Goal: Transaction & Acquisition: Obtain resource

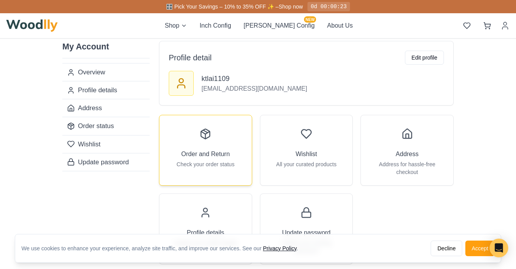
click at [226, 133] on div "Order and Return Check your order status" at bounding box center [205, 146] width 92 height 62
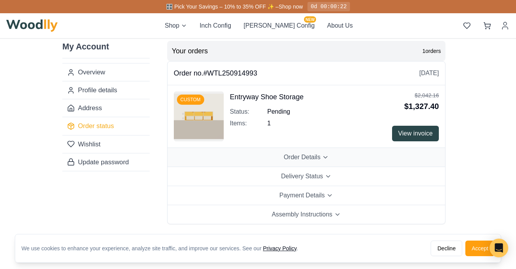
click at [291, 157] on span "Order Details" at bounding box center [302, 157] width 37 height 9
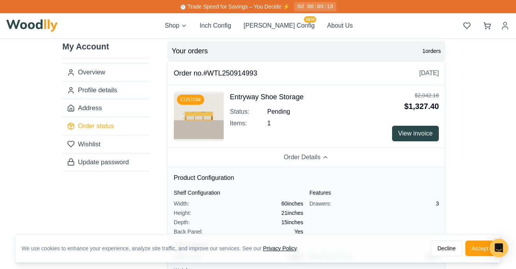
click at [398, 135] on span "View invoice" at bounding box center [415, 133] width 35 height 9
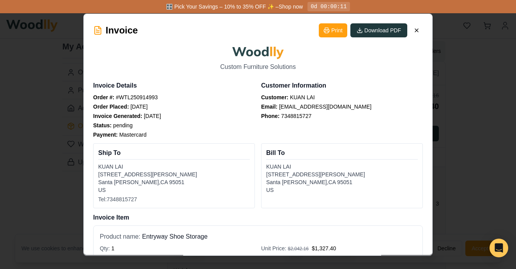
click at [377, 32] on button "Download PDF" at bounding box center [378, 30] width 57 height 14
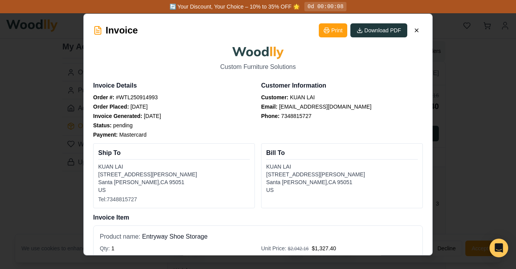
click at [373, 30] on button "Download PDF" at bounding box center [378, 30] width 57 height 14
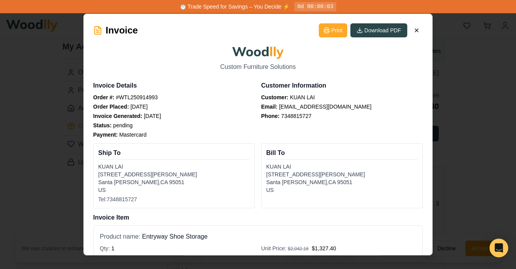
click at [334, 28] on button "Print" at bounding box center [333, 30] width 28 height 14
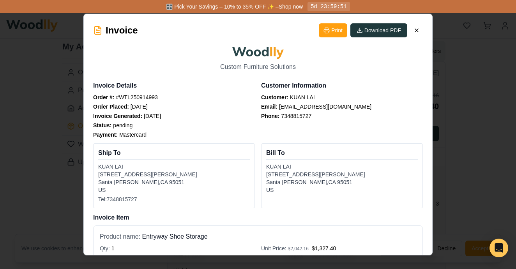
click at [372, 31] on button "Download PDF" at bounding box center [378, 30] width 57 height 14
click at [375, 34] on button "Download PDF" at bounding box center [378, 30] width 57 height 14
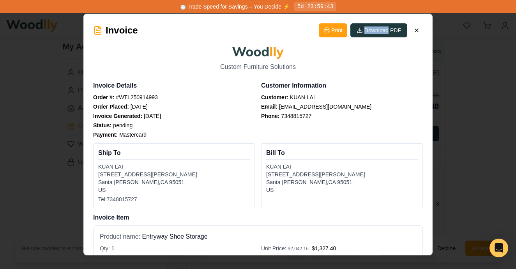
click at [393, 32] on button "Download PDF" at bounding box center [378, 30] width 57 height 14
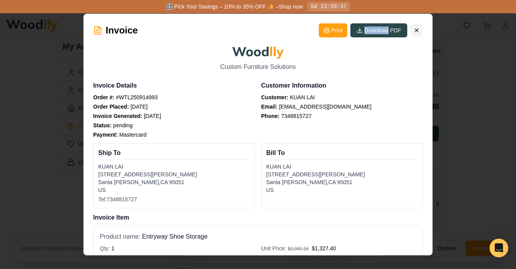
click at [415, 30] on icon at bounding box center [416, 30] width 6 height 6
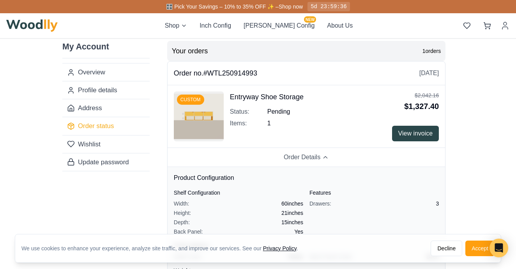
click at [410, 135] on span "View invoice" at bounding box center [415, 133] width 35 height 9
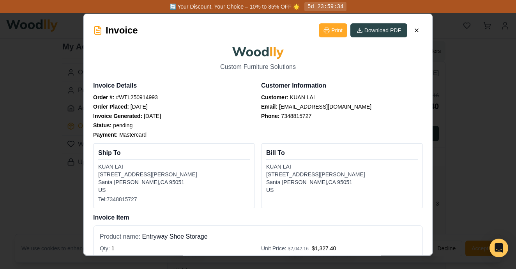
click at [332, 34] on button "Print" at bounding box center [333, 30] width 28 height 14
click at [410, 117] on div "Phone: [PHONE_NUMBER]" at bounding box center [342, 116] width 162 height 8
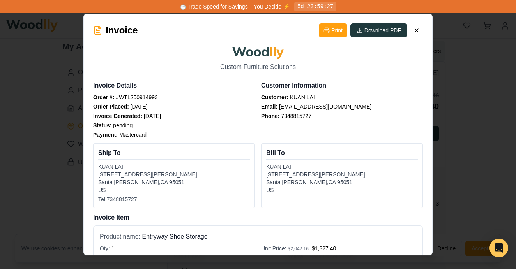
click at [387, 35] on button "Download PDF" at bounding box center [378, 30] width 57 height 14
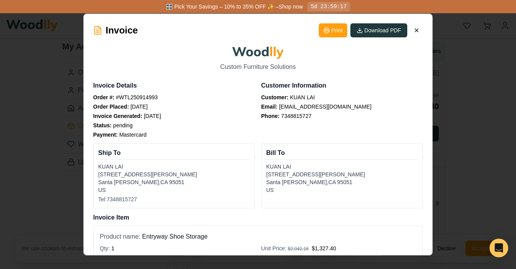
click at [386, 31] on button "Download PDF" at bounding box center [378, 30] width 57 height 14
click at [361, 30] on icon at bounding box center [360, 30] width 6 height 6
click at [415, 30] on icon at bounding box center [416, 30] width 6 height 6
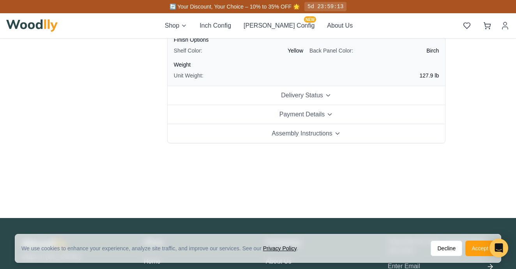
scroll to position [235, 0]
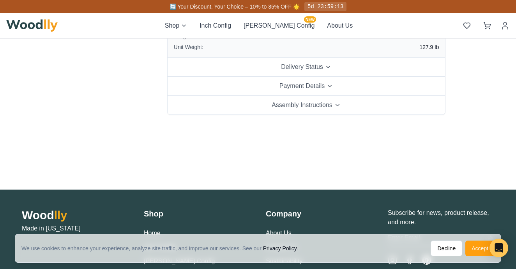
click at [474, 258] on div "We use cookies to enhance your experience, analyze site traffic, and improve ou…" at bounding box center [257, 249] width 485 height 28
click at [475, 250] on button "Accept" at bounding box center [479, 249] width 29 height 16
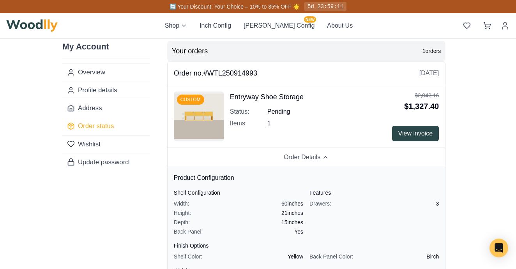
scroll to position [0, 0]
click at [396, 134] on button "View invoice" at bounding box center [415, 134] width 47 height 16
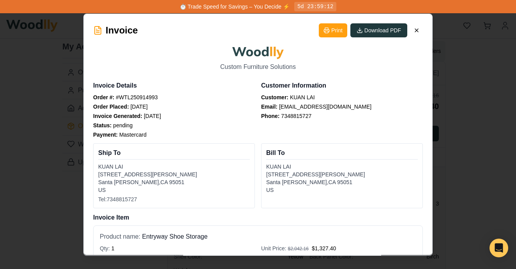
click at [388, 31] on button "Download PDF" at bounding box center [378, 30] width 57 height 14
click at [388, 30] on button "Download PDF" at bounding box center [378, 30] width 57 height 14
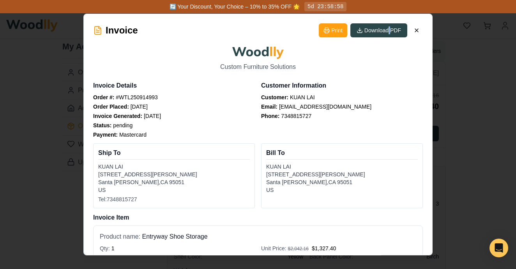
click at [374, 86] on h3 "Customer Information" at bounding box center [342, 85] width 162 height 9
click at [385, 35] on button "Download PDF" at bounding box center [378, 30] width 57 height 14
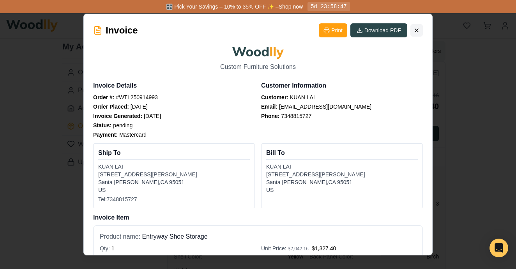
click at [415, 32] on icon at bounding box center [416, 30] width 3 height 3
